Goal: Find specific page/section: Find specific page/section

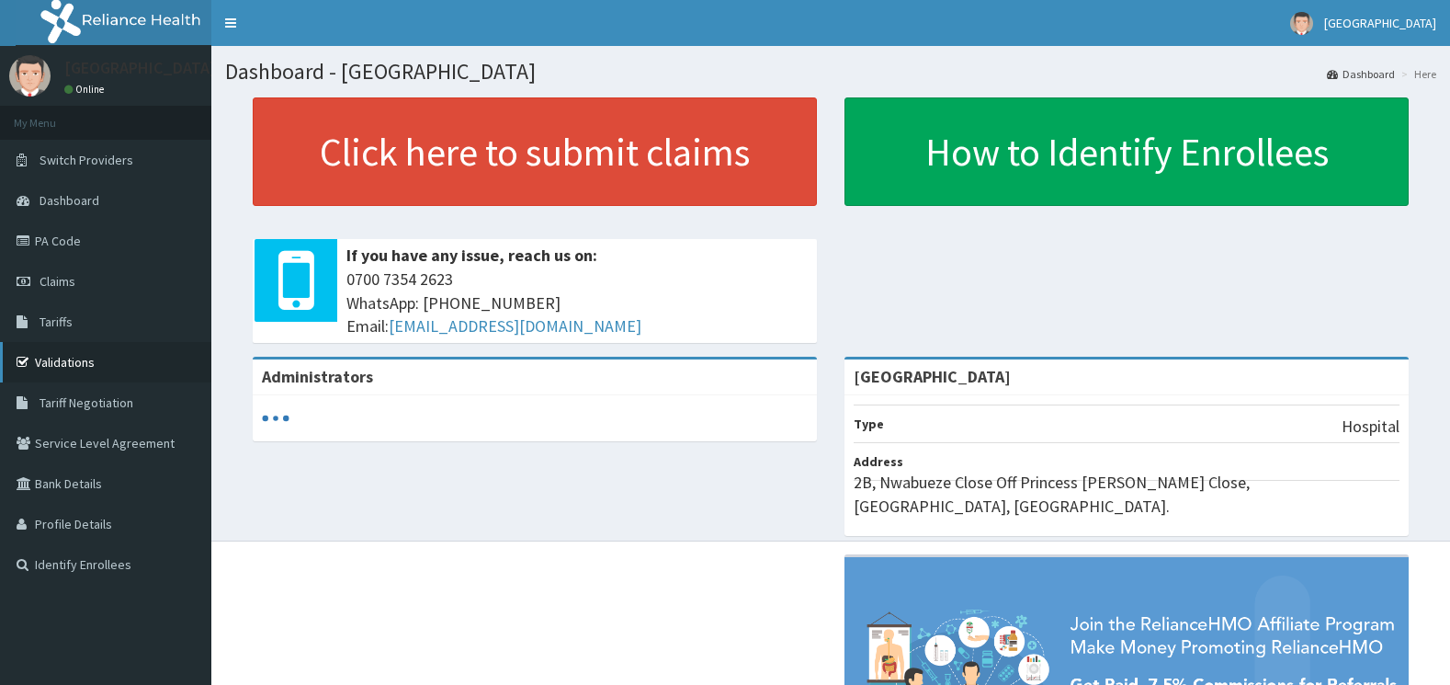
click at [62, 374] on link "Validations" at bounding box center [105, 362] width 211 height 40
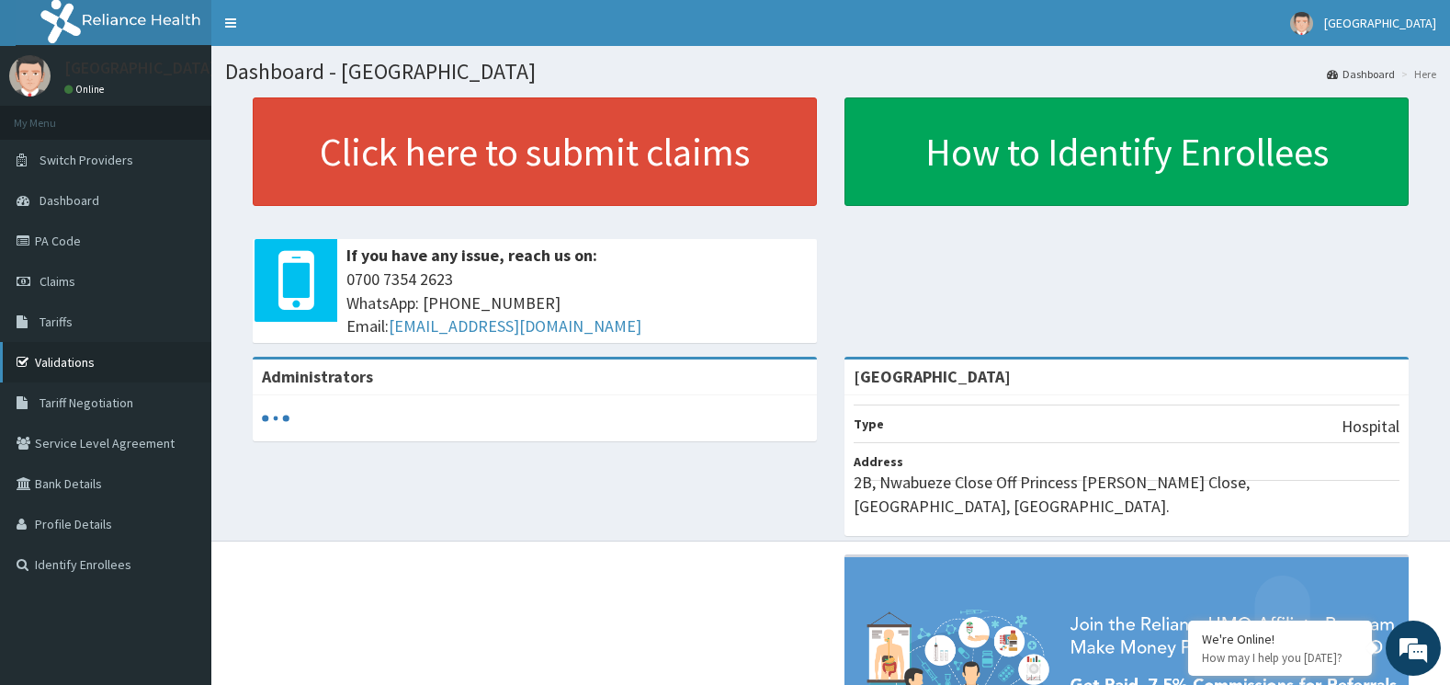
click at [50, 357] on link "Validations" at bounding box center [105, 362] width 211 height 40
